Goal: Information Seeking & Learning: Find specific fact

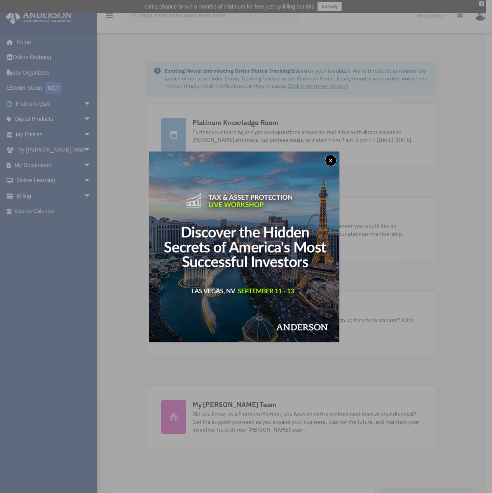
click at [332, 156] on button "x" at bounding box center [331, 161] width 12 height 12
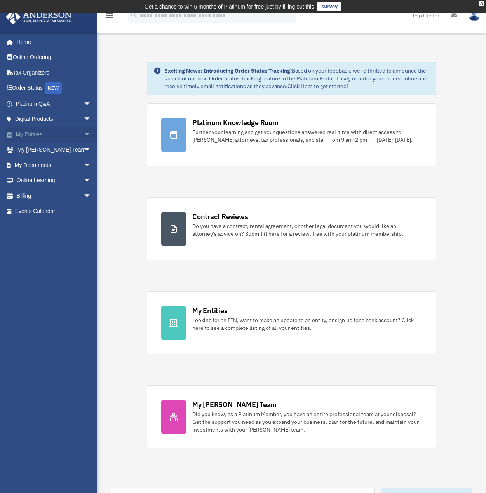
click at [43, 131] on link "My Entities arrow_drop_down" at bounding box center [54, 135] width 98 height 16
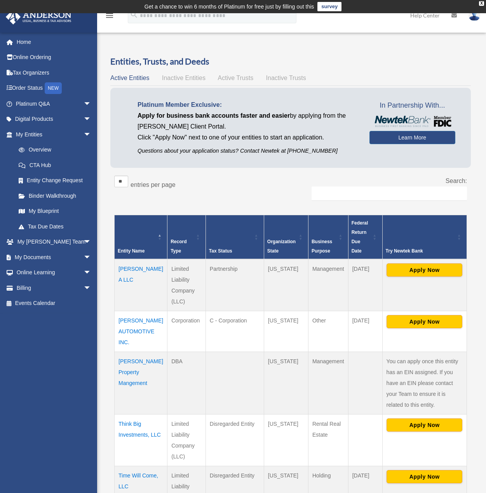
click at [246, 277] on td "Partnership" at bounding box center [235, 285] width 58 height 52
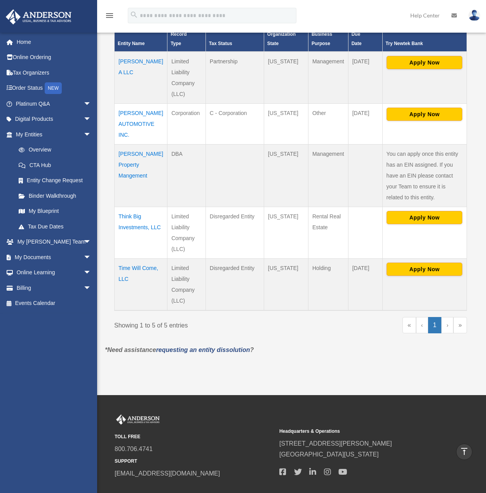
scroll to position [169, 0]
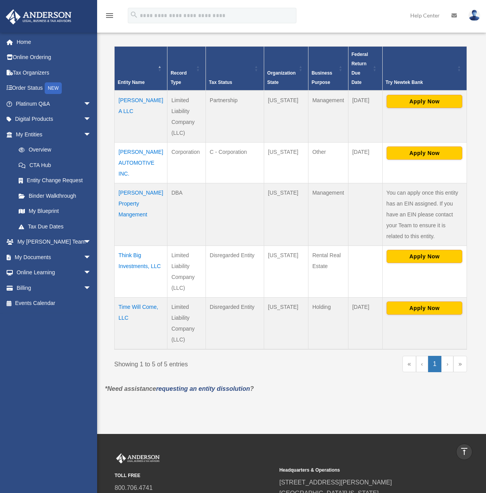
drag, startPoint x: 138, startPoint y: 102, endPoint x: 115, endPoint y: 91, distance: 25.7
click at [115, 91] on td "[PERSON_NAME] A LLC" at bounding box center [141, 117] width 53 height 52
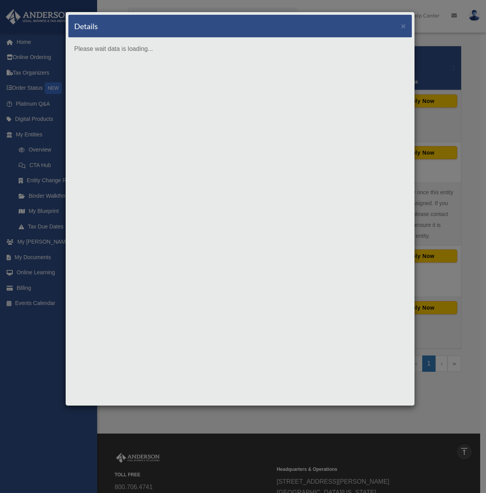
copy td "[PERSON_NAME] A LLC"
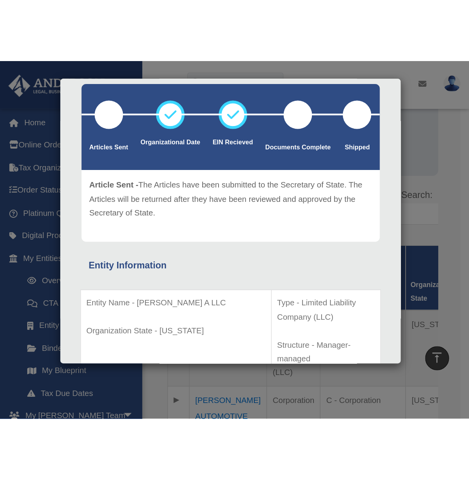
scroll to position [129, 0]
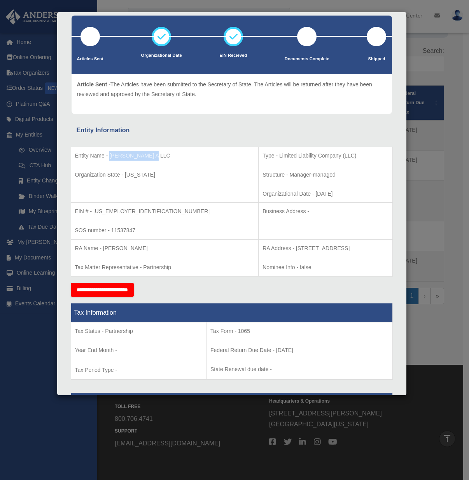
drag, startPoint x: 156, startPoint y: 157, endPoint x: 108, endPoint y: 158, distance: 47.1
click at [108, 158] on p "Entity Name - LABASTIDA A LLC" at bounding box center [165, 156] width 180 height 10
copy p "LABASTIDA A LLC"
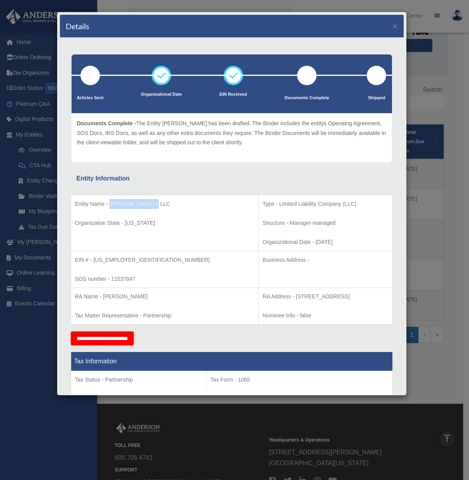
scroll to position [0, 0]
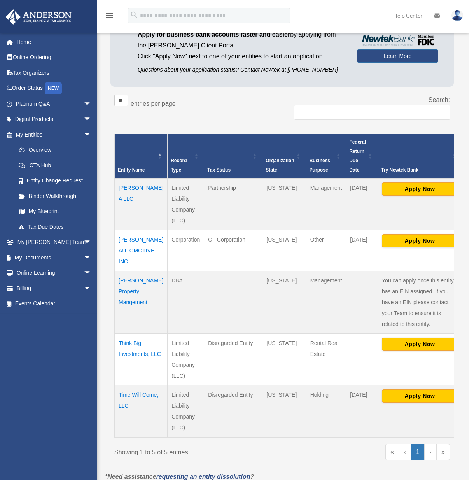
scroll to position [120, 0]
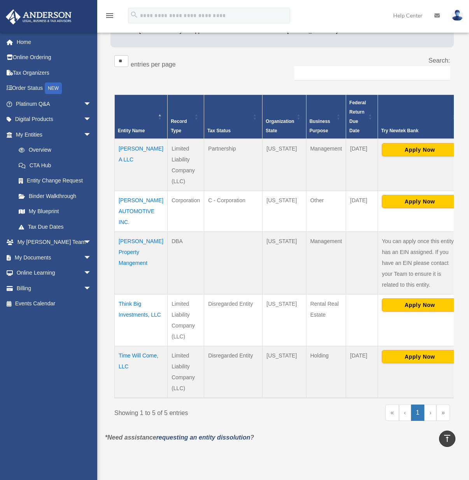
click at [134, 253] on td "Labastida Property Mangement" at bounding box center [141, 263] width 53 height 63
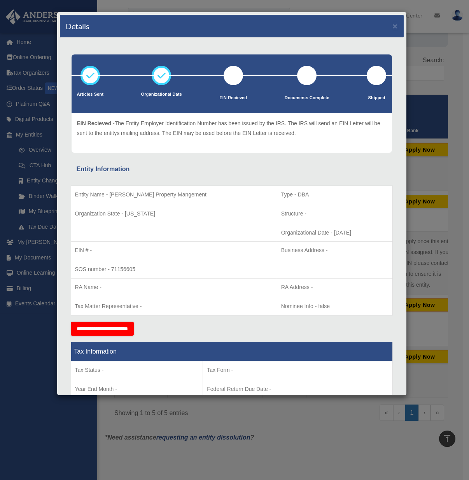
click at [135, 214] on p "Organization State - Illinois" at bounding box center [174, 214] width 198 height 10
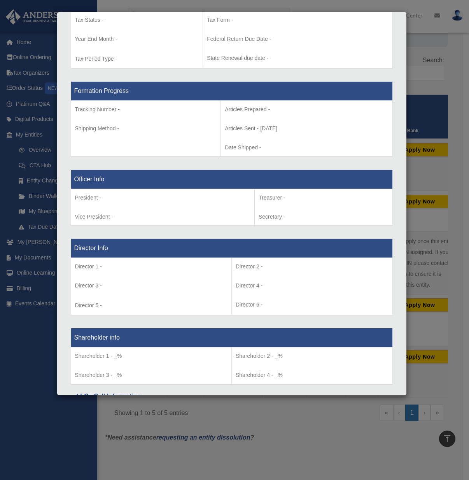
scroll to position [431, 0]
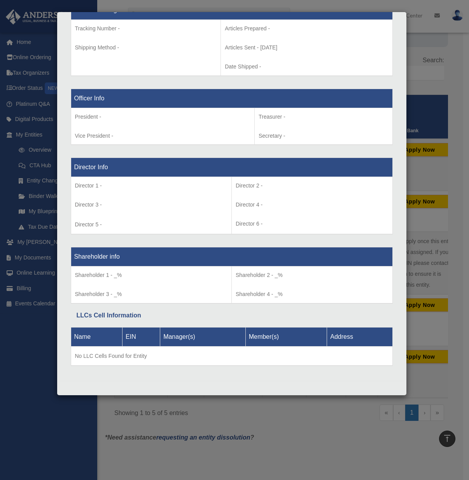
click at [117, 273] on p "Shareholder 1 - _%" at bounding box center [151, 275] width 153 height 10
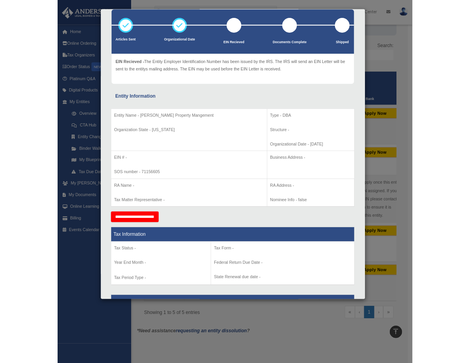
scroll to position [0, 0]
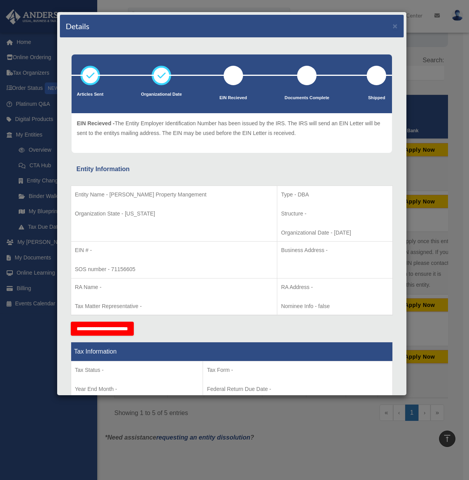
click at [144, 215] on p "Organization State - Illinois" at bounding box center [174, 214] width 198 height 10
drag, startPoint x: 109, startPoint y: 192, endPoint x: 193, endPoint y: 198, distance: 84.2
click at [193, 198] on p "Entity Name - Labastida Property Mangement" at bounding box center [174, 195] width 198 height 10
copy p "Labastida Property Mangement"
click at [393, 28] on button "×" at bounding box center [395, 26] width 5 height 8
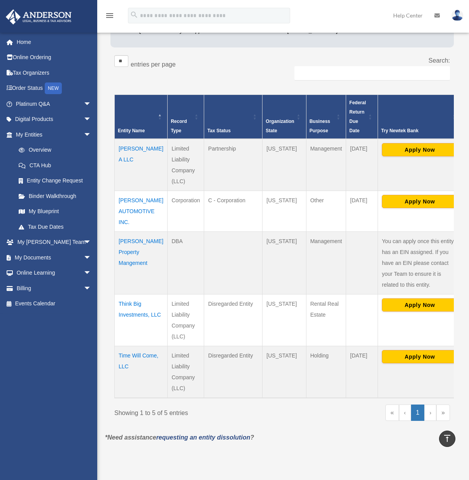
click at [136, 310] on td "Think Big Investments, LLC" at bounding box center [141, 320] width 53 height 52
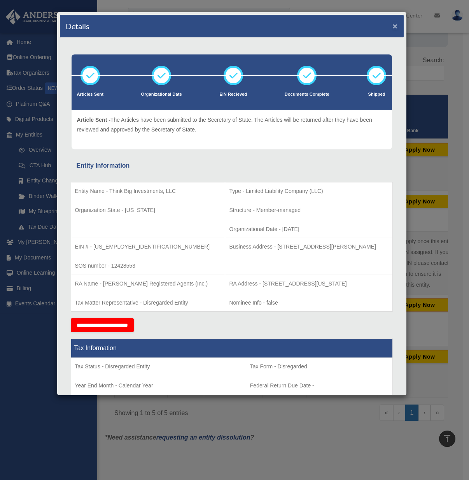
click at [393, 26] on button "×" at bounding box center [395, 26] width 5 height 8
